Goal: Task Accomplishment & Management: Manage account settings

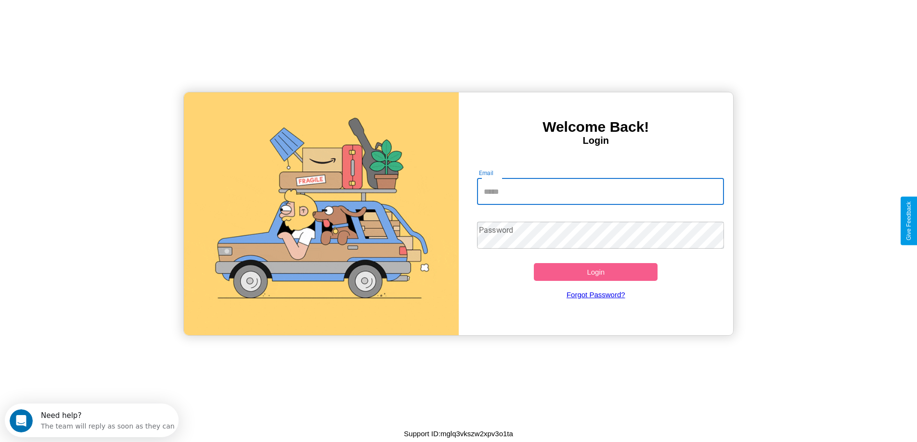
click at [600, 192] on input "Email" at bounding box center [600, 191] width 247 height 27
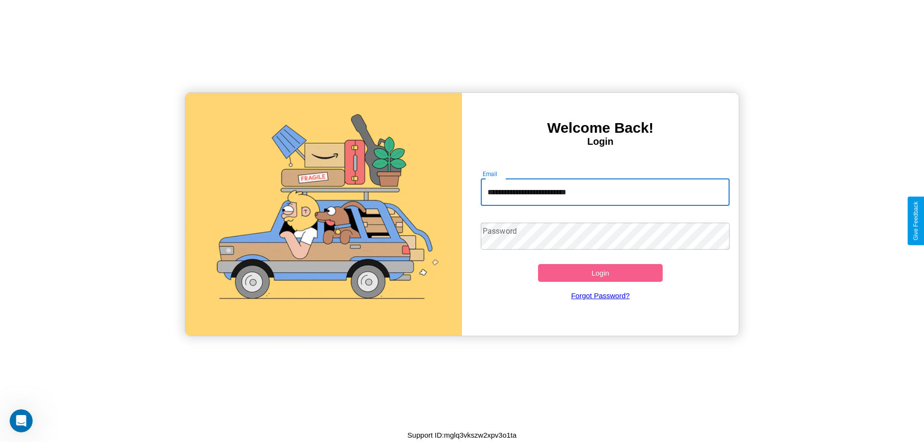
type input "**********"
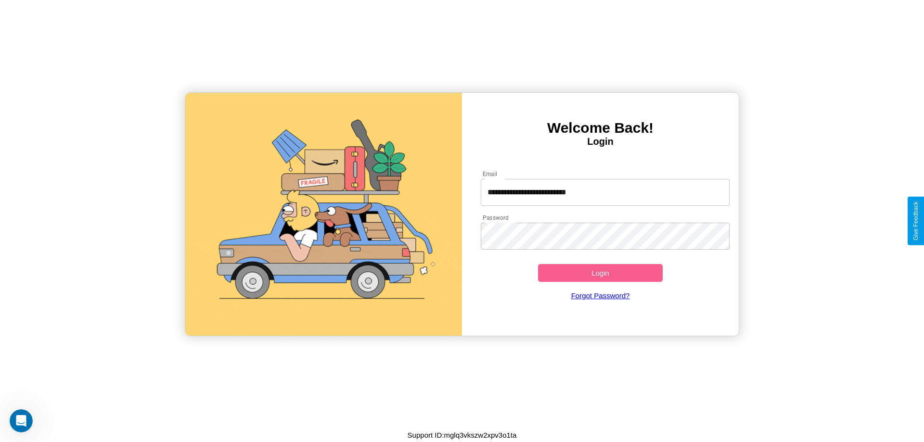
click at [600, 273] on button "Login" at bounding box center [600, 273] width 125 height 18
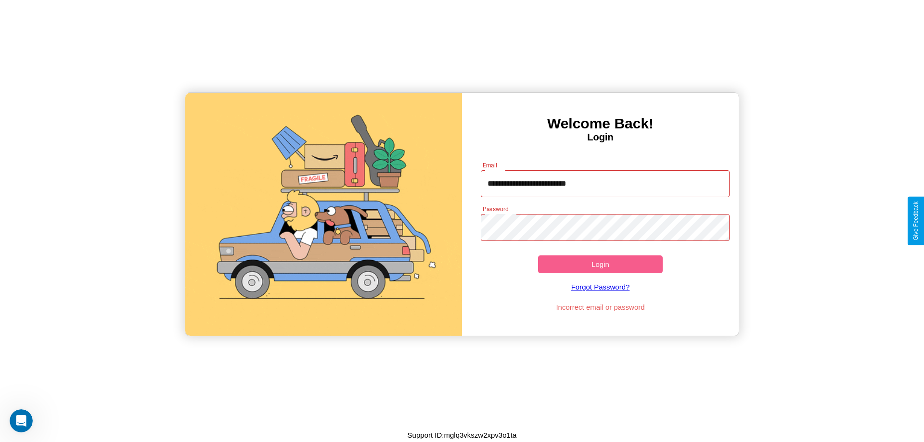
click at [600, 264] on button "Login" at bounding box center [600, 265] width 125 height 18
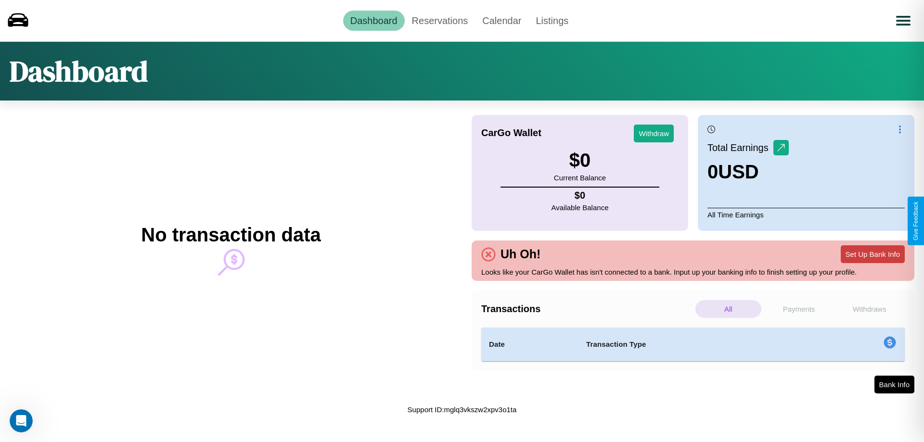
click at [873, 254] on button "Set Up Bank Info" at bounding box center [873, 254] width 64 height 18
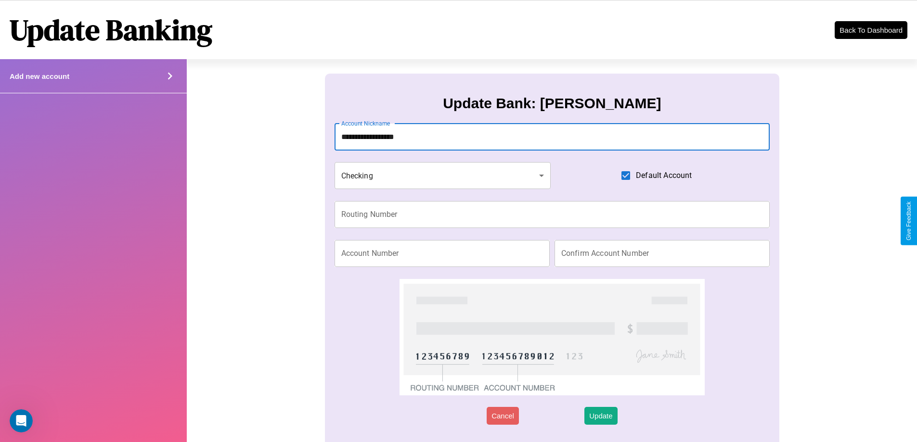
type input "**********"
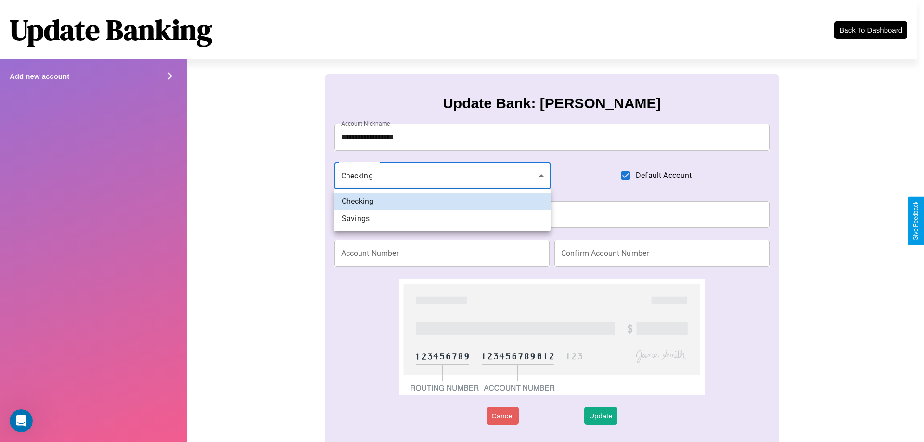
click at [442, 176] on div at bounding box center [462, 221] width 924 height 442
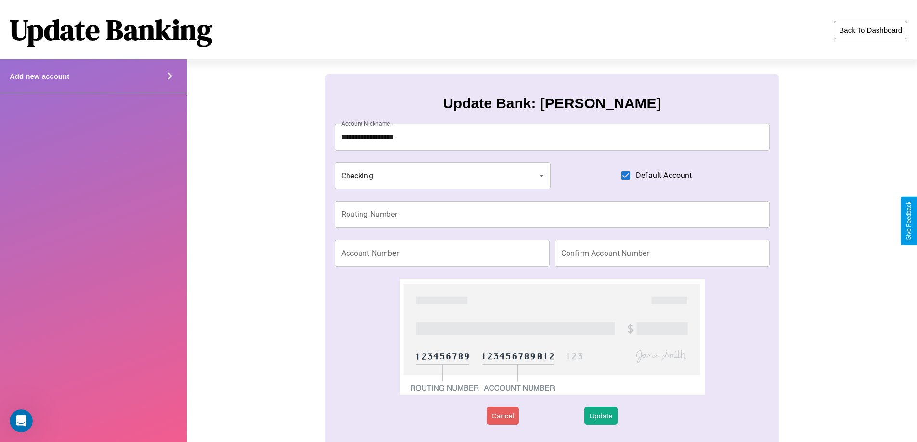
click at [870, 30] on button "Back To Dashboard" at bounding box center [871, 30] width 74 height 19
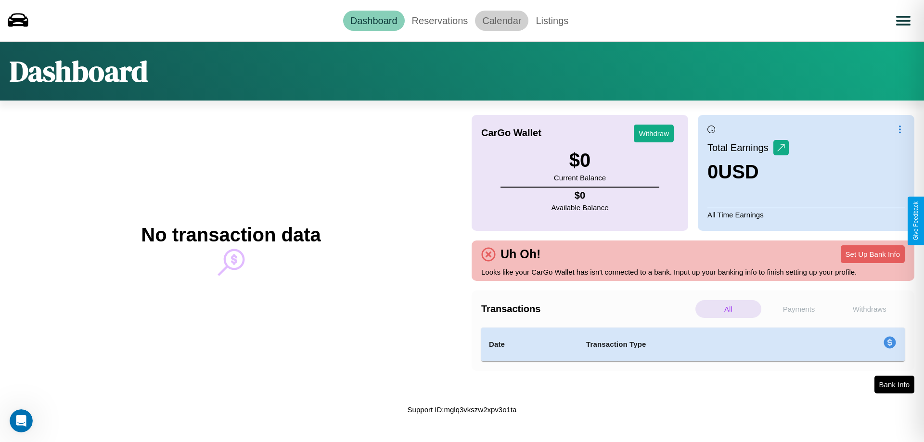
click at [502, 20] on link "Calendar" at bounding box center [501, 21] width 53 height 20
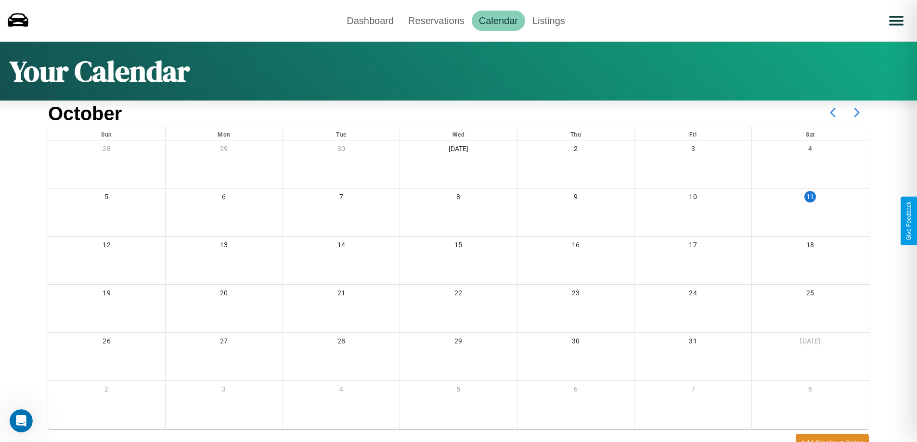
click at [857, 113] on icon at bounding box center [857, 113] width 24 height 24
click at [436, 20] on link "Reservations" at bounding box center [436, 21] width 71 height 20
